Goal: Task Accomplishment & Management: Complete application form

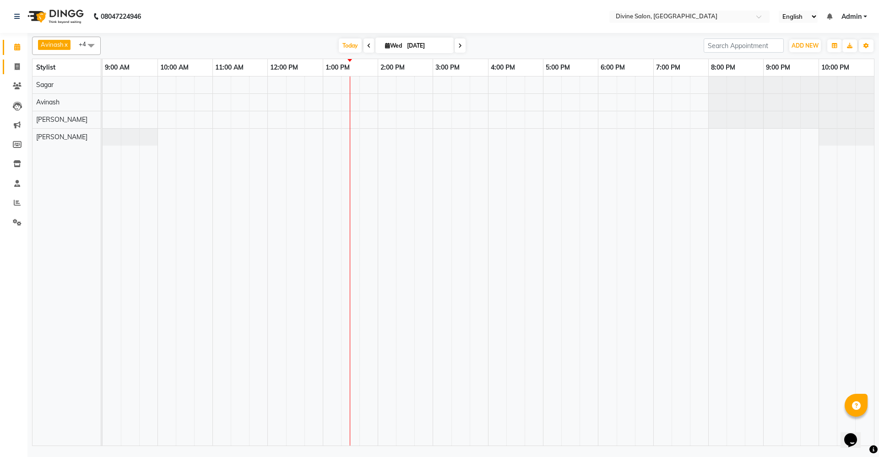
click at [8, 67] on link "Invoice" at bounding box center [14, 67] width 22 height 15
select select "service"
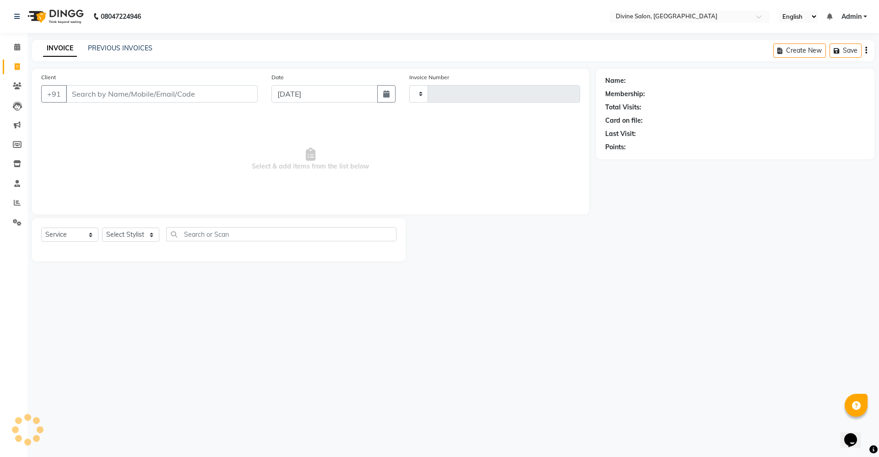
type input "1501"
select select "745"
click at [137, 233] on select "Select Stylist" at bounding box center [130, 235] width 57 height 14
select select "11821"
click at [102, 228] on select "Select Stylist [PERSON_NAME] Pooja [PERSON_NAME] pooja [PERSON_NAME] [PERSON_NA…" at bounding box center [130, 235] width 57 height 14
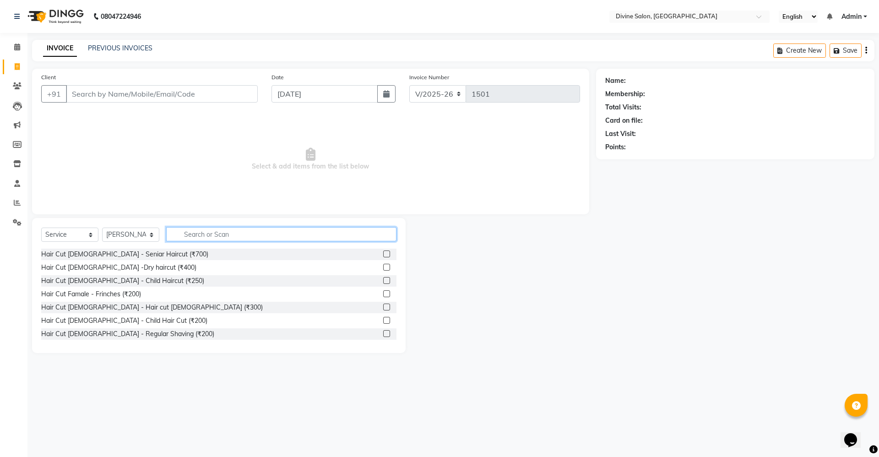
click at [227, 235] on input "text" at bounding box center [281, 234] width 230 height 14
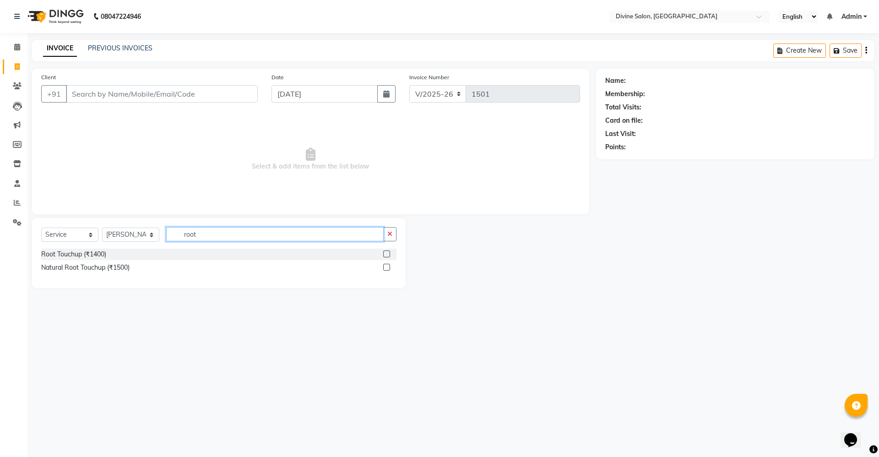
type input "root"
click at [388, 266] on label at bounding box center [386, 267] width 7 height 7
click at [388, 266] on input "checkbox" at bounding box center [386, 268] width 6 height 6
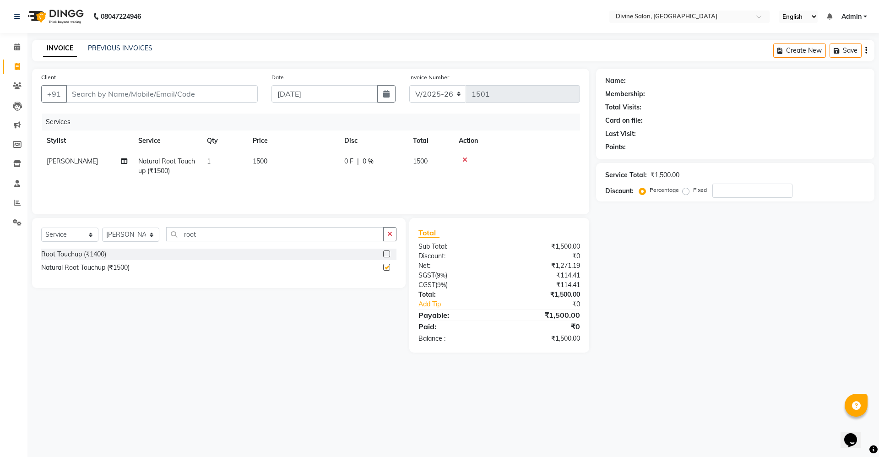
checkbox input "false"
click at [129, 232] on select "Select Stylist [PERSON_NAME] Pooja [PERSON_NAME] pooja [PERSON_NAME] [PERSON_NA…" at bounding box center [130, 235] width 57 height 14
select select "70573"
click at [102, 228] on select "Select Stylist [PERSON_NAME] Pooja [PERSON_NAME] pooja [PERSON_NAME] [PERSON_NA…" at bounding box center [130, 235] width 57 height 14
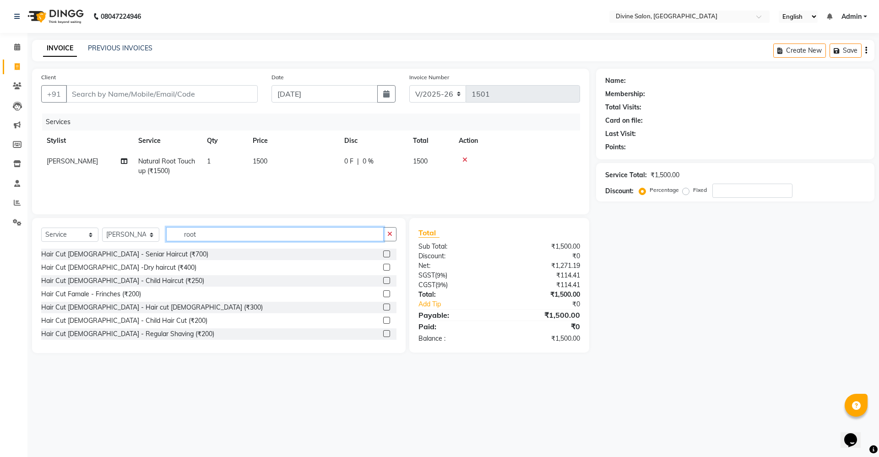
click at [265, 228] on input "root" at bounding box center [274, 234] width 217 height 14
type input "r"
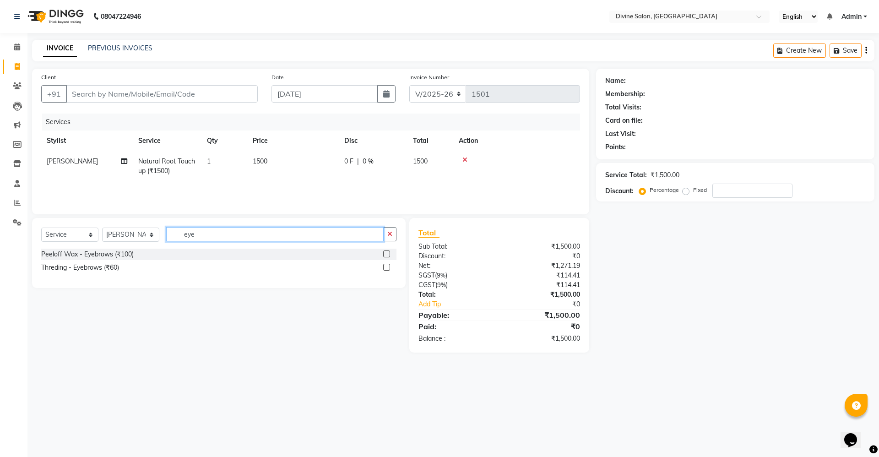
type input "eye"
click at [388, 265] on label at bounding box center [386, 267] width 7 height 7
click at [388, 265] on input "checkbox" at bounding box center [386, 268] width 6 height 6
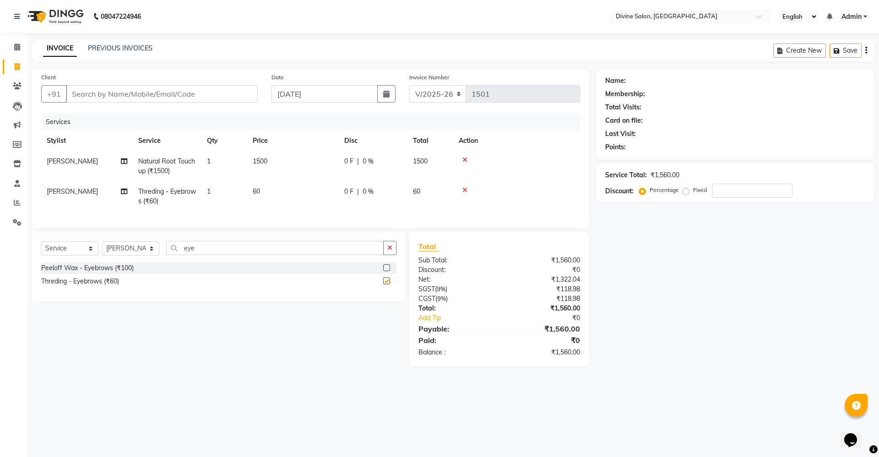
checkbox input "false"
click at [341, 255] on input "eye" at bounding box center [274, 248] width 217 height 14
type input "e"
type input "upp"
click at [390, 271] on label at bounding box center [386, 267] width 7 height 7
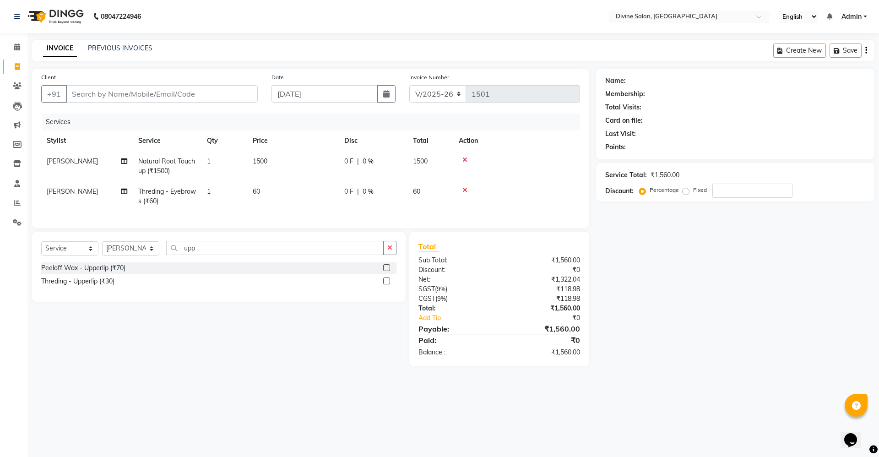
click at [389, 271] on input "checkbox" at bounding box center [386, 268] width 6 height 6
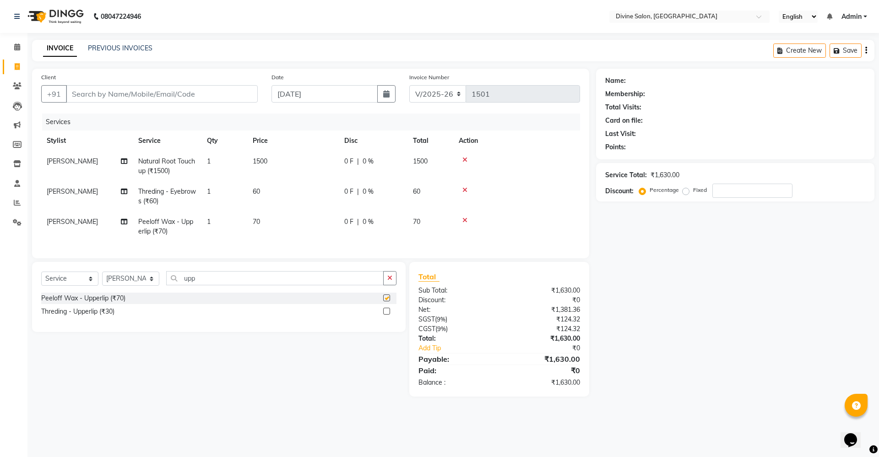
checkbox input "false"
click at [136, 286] on select "Select Stylist [PERSON_NAME] Pooja [PERSON_NAME] pooja [PERSON_NAME] [PERSON_NA…" at bounding box center [130, 278] width 57 height 14
select select "11821"
click at [102, 280] on select "Select Stylist [PERSON_NAME] Pooja [PERSON_NAME] pooja [PERSON_NAME] [PERSON_NA…" at bounding box center [130, 278] width 57 height 14
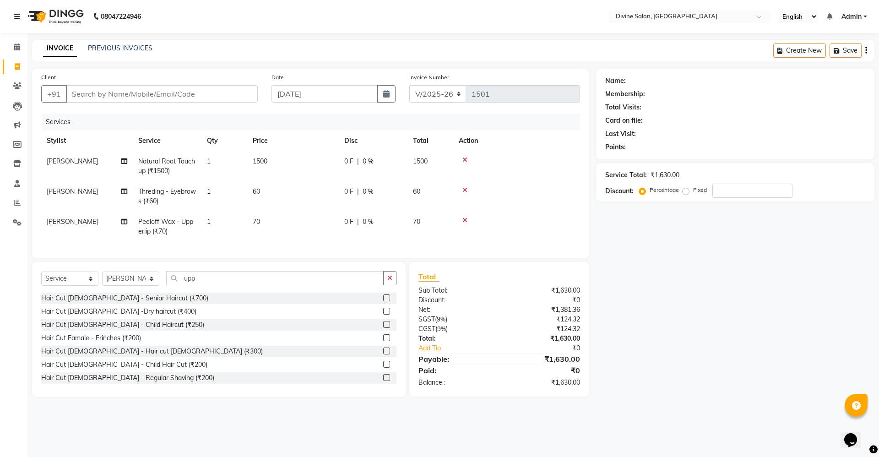
click at [383, 314] on label at bounding box center [386, 311] width 7 height 7
click at [383, 314] on input "checkbox" at bounding box center [386, 312] width 6 height 6
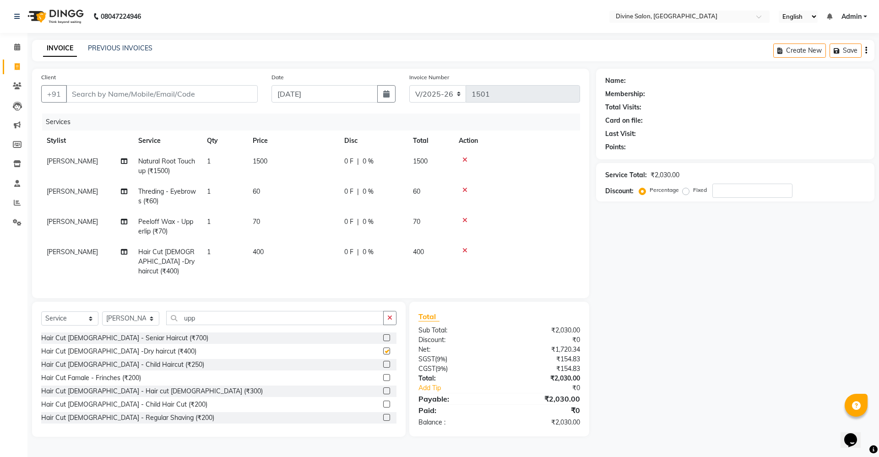
checkbox input "false"
click at [290, 150] on th "Price" at bounding box center [293, 140] width 92 height 21
click at [298, 161] on td "1500" at bounding box center [293, 166] width 92 height 30
select select "11821"
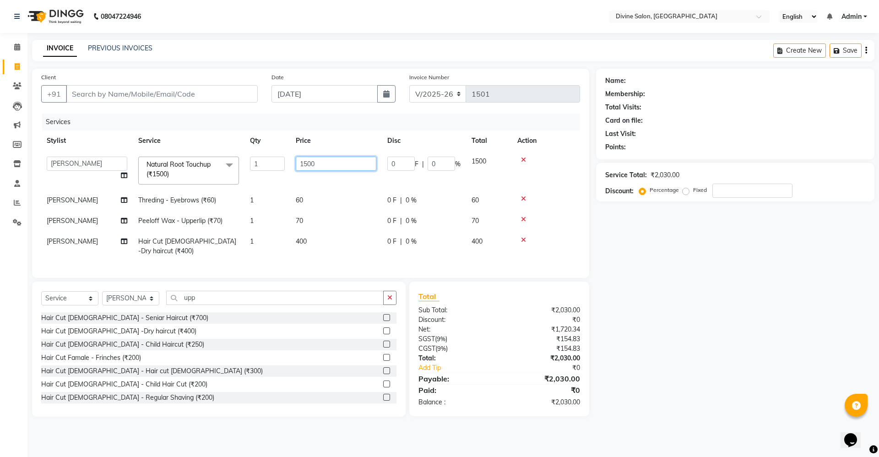
click at [327, 161] on input "1500" at bounding box center [336, 164] width 81 height 14
type input "1"
type input "2000"
click at [732, 363] on div "Name: Membership: Total Visits: Card on file: Last Visit: Points: Service Total…" at bounding box center [738, 243] width 285 height 348
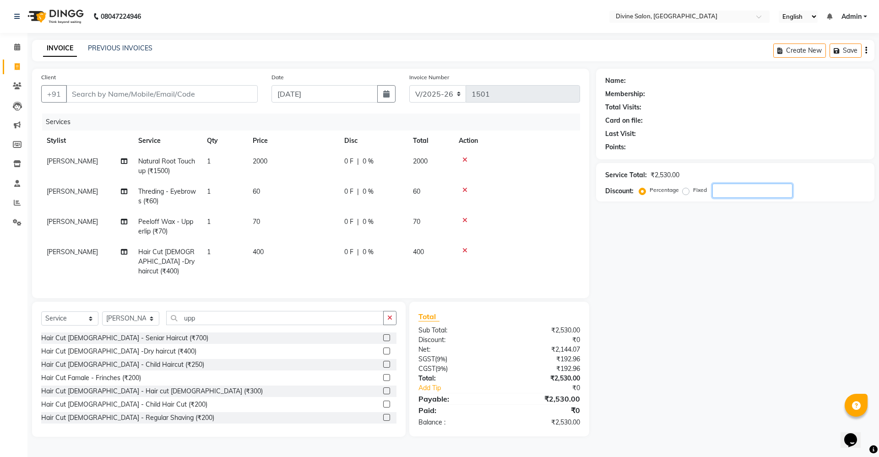
click at [779, 188] on input "number" at bounding box center [752, 191] width 80 height 14
type input "2"
click at [135, 316] on select "Select Stylist [PERSON_NAME] Pooja [PERSON_NAME] pooja [PERSON_NAME] [PERSON_NA…" at bounding box center [130, 318] width 57 height 14
select select "70573"
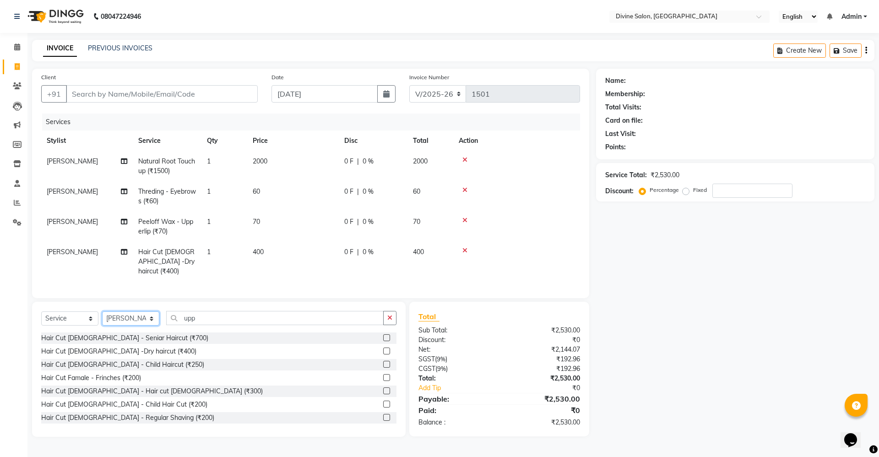
click at [102, 311] on select "Select Stylist [PERSON_NAME] Pooja [PERSON_NAME] pooja [PERSON_NAME] [PERSON_NA…" at bounding box center [130, 318] width 57 height 14
click at [263, 323] on input "upp" at bounding box center [274, 318] width 217 height 14
type input "u"
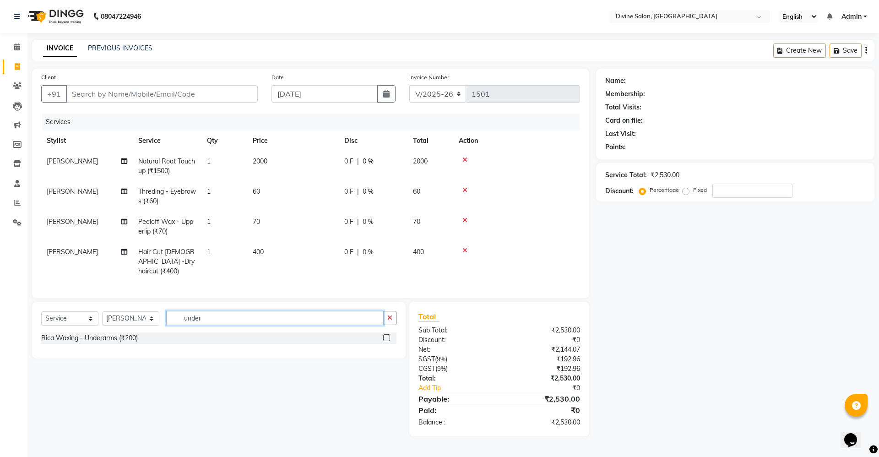
type input "under"
click at [385, 340] on label at bounding box center [386, 337] width 7 height 7
click at [385, 340] on input "checkbox" at bounding box center [386, 338] width 6 height 6
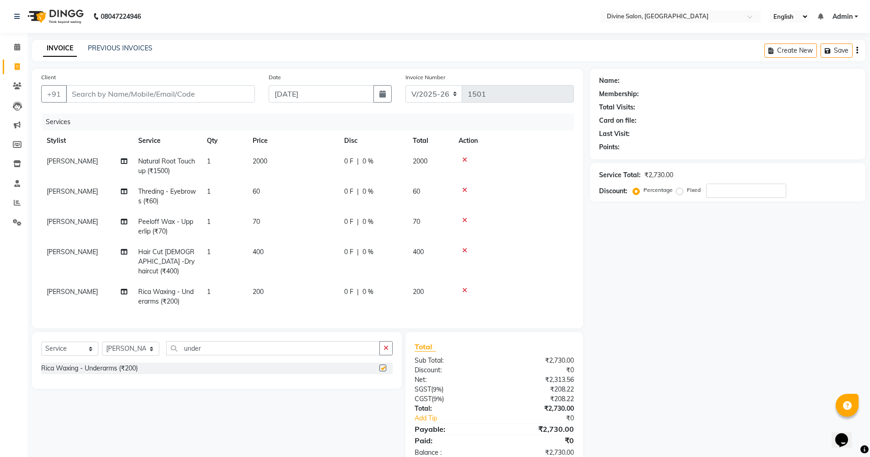
checkbox input "false"
click at [364, 344] on input "under" at bounding box center [273, 348] width 214 height 14
type input "u"
type input "full ha"
click at [384, 366] on label at bounding box center [382, 367] width 7 height 7
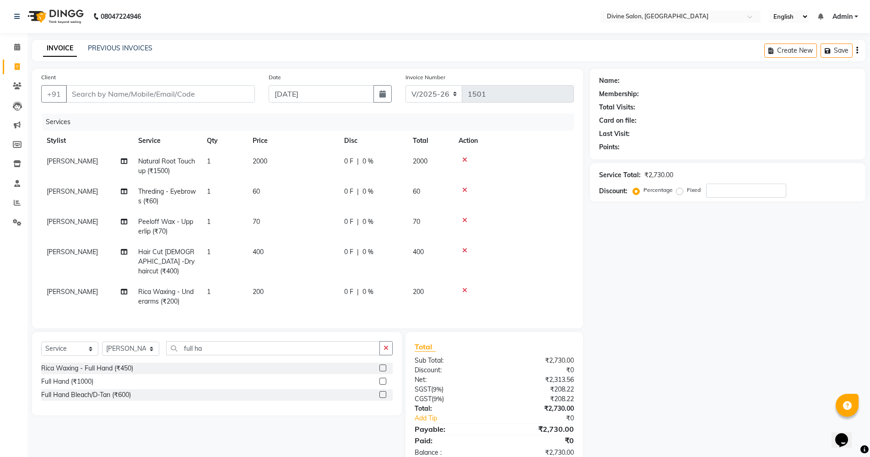
click at [384, 366] on input "checkbox" at bounding box center [382, 368] width 6 height 6
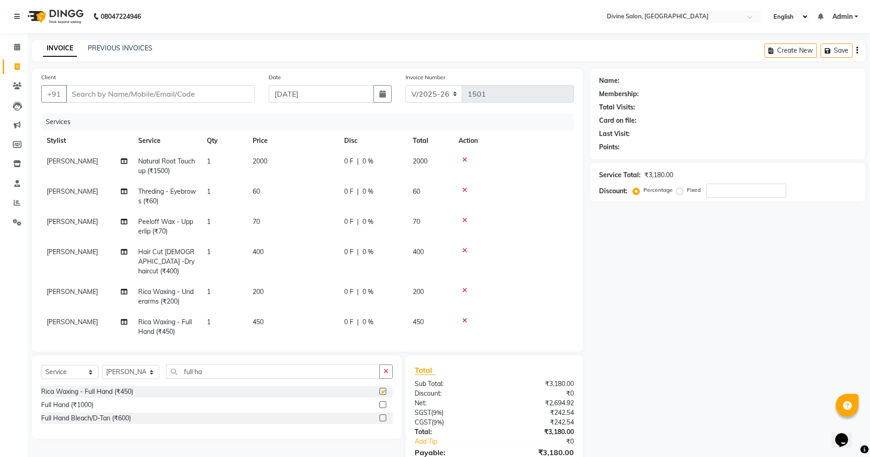
checkbox input "false"
click at [173, 89] on input "Client" at bounding box center [160, 93] width 189 height 17
type input "9"
type input "0"
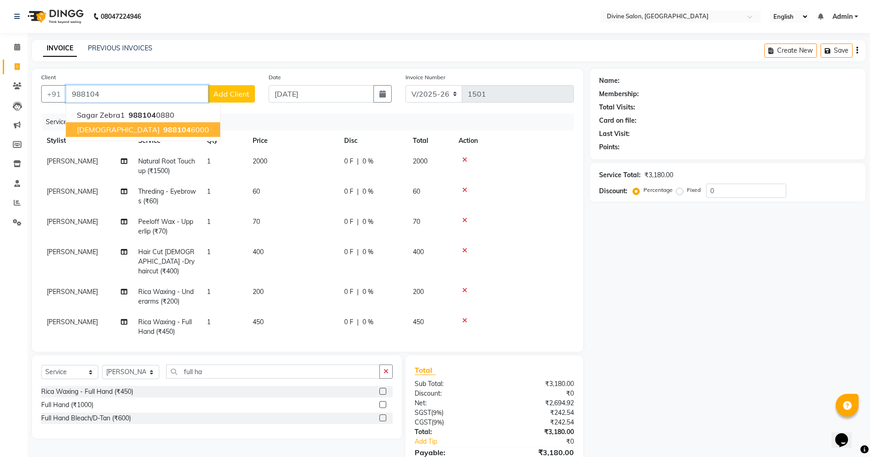
click at [161, 138] on ngb-typeahead-window "Sagar Zebra1 988104 0880 [PERSON_NAME] 988104 6000" at bounding box center [142, 122] width 155 height 38
click at [163, 130] on button "[PERSON_NAME] 988104 6000" at bounding box center [143, 129] width 154 height 15
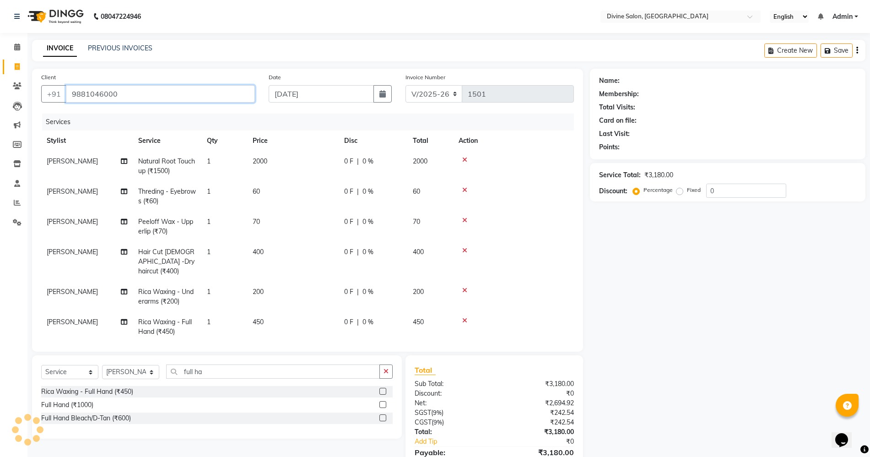
type input "9881046000"
select select "2: Object"
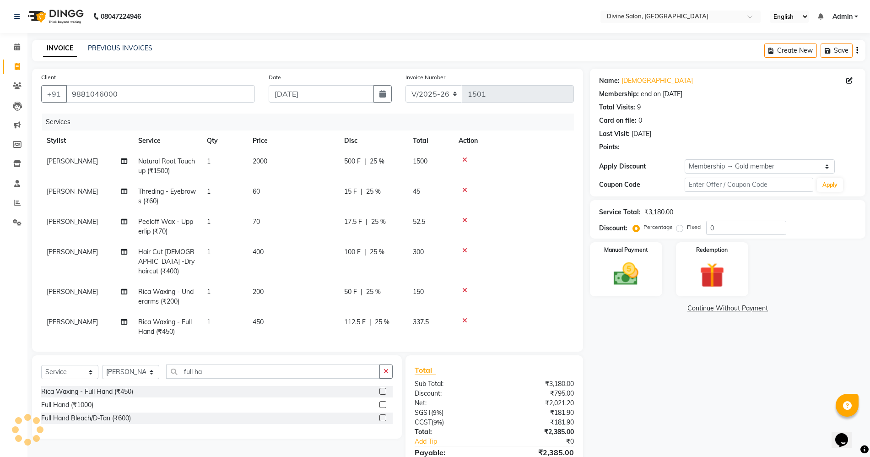
type input "25"
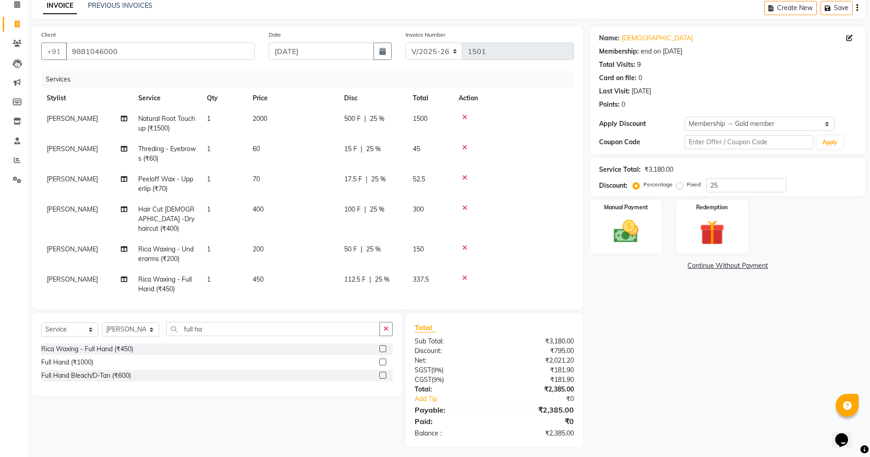
scroll to position [44, 0]
click at [632, 249] on div "Manual Payment" at bounding box center [626, 225] width 75 height 56
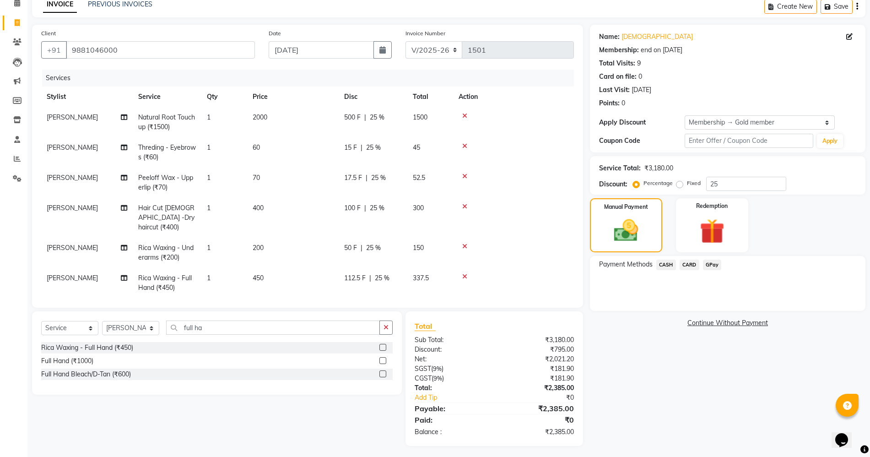
click at [713, 268] on span "GPay" at bounding box center [712, 265] width 19 height 11
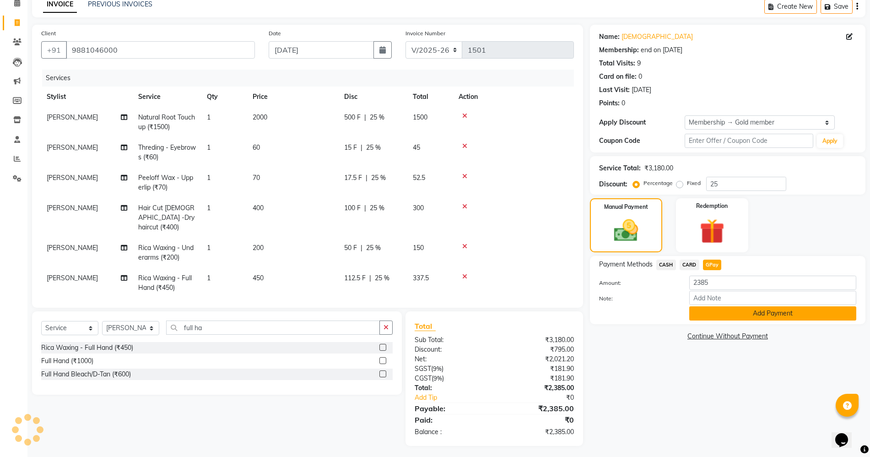
click at [723, 318] on button "Add Payment" at bounding box center [772, 313] width 167 height 14
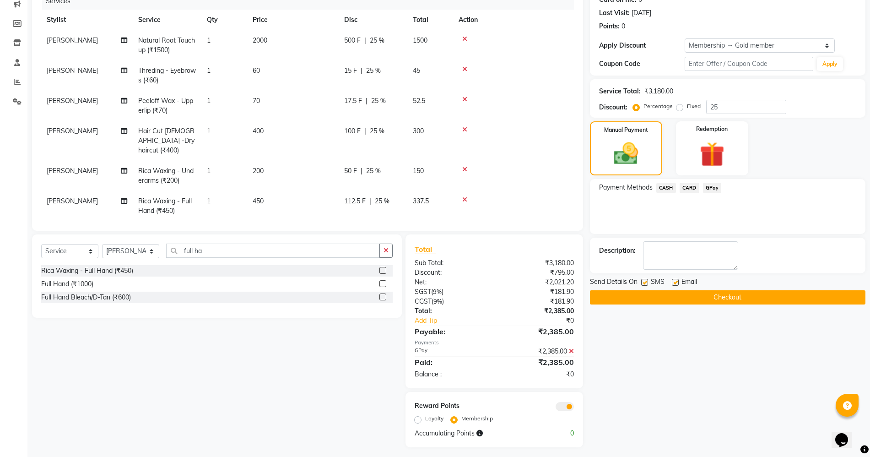
scroll to position [122, 0]
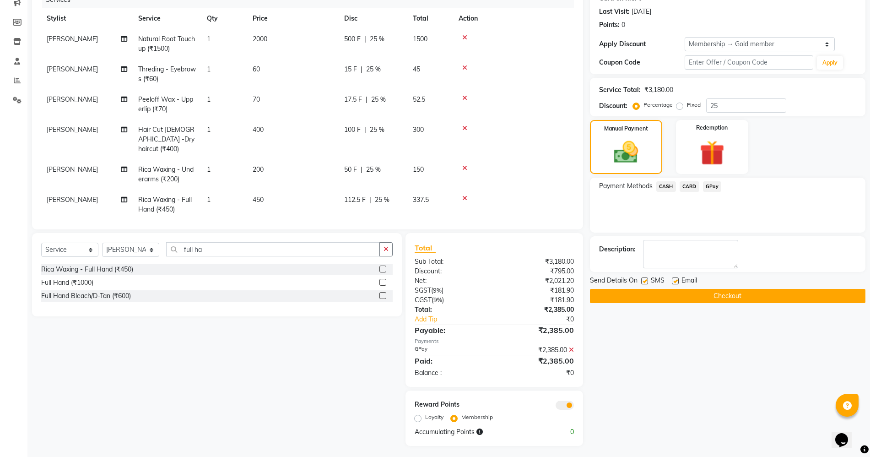
click at [723, 302] on button "Checkout" at bounding box center [728, 296] width 276 height 14
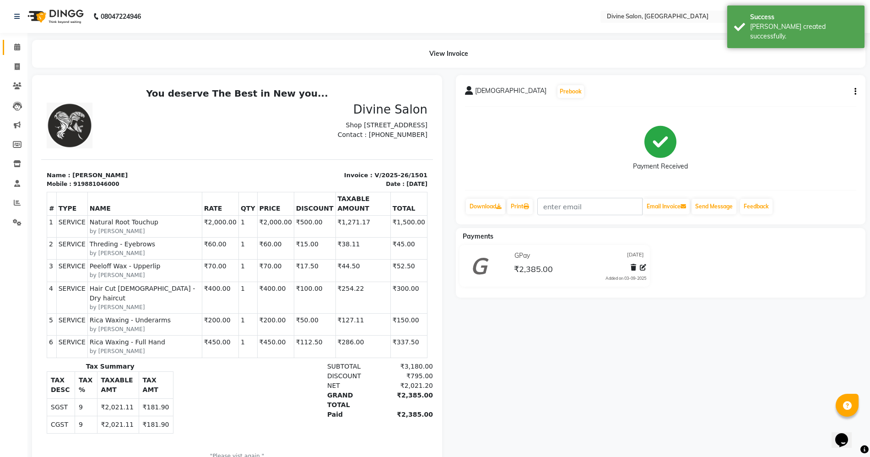
click at [6, 44] on link "Calendar" at bounding box center [14, 47] width 22 height 15
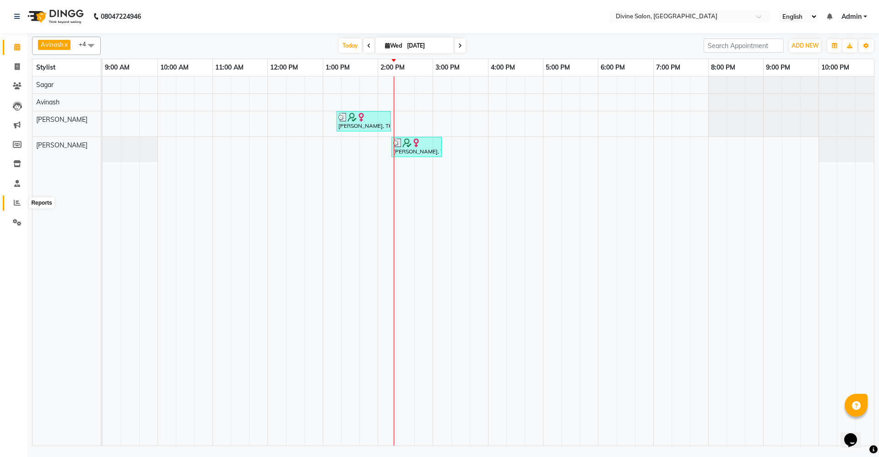
click at [17, 202] on icon at bounding box center [17, 202] width 7 height 7
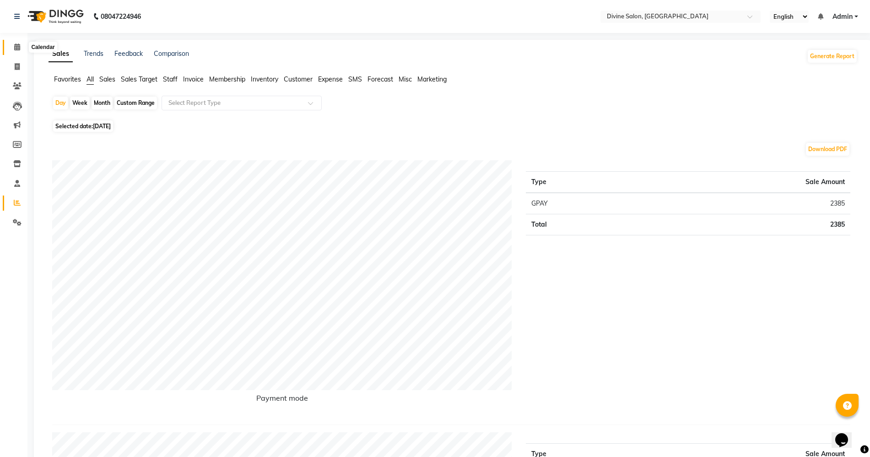
click at [20, 45] on icon at bounding box center [17, 46] width 6 height 7
